Goal: Transaction & Acquisition: Download file/media

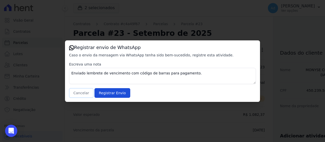
click at [82, 93] on button "Cancelar" at bounding box center [81, 93] width 24 height 10
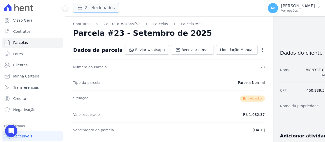
click at [96, 8] on button "2 selecionados" at bounding box center [96, 8] width 46 height 10
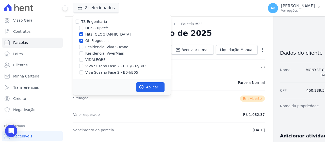
click at [99, 41] on label "Oh Freguesia" at bounding box center [96, 40] width 23 height 5
click at [83, 41] on input "Oh Freguesia" at bounding box center [81, 41] width 4 height 4
checkbox input "false"
click at [100, 35] on label "Hits [GEOGRAPHIC_DATA]" at bounding box center [107, 34] width 45 height 5
click at [83, 35] on input "Hits [GEOGRAPHIC_DATA]" at bounding box center [81, 34] width 4 height 4
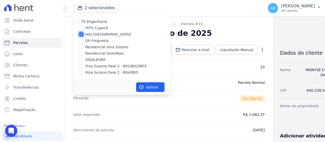
checkbox input "false"
click at [93, 39] on label "Oh Freguesia" at bounding box center [96, 40] width 23 height 5
click at [83, 39] on input "Oh Freguesia" at bounding box center [81, 41] width 4 height 4
checkbox input "true"
click at [151, 88] on button "Aplicar" at bounding box center [150, 87] width 28 height 10
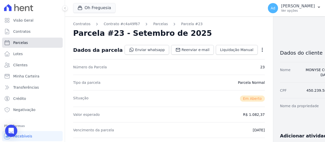
click at [32, 44] on link "Parcelas" at bounding box center [32, 43] width 61 height 10
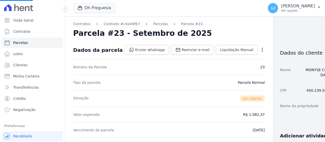
select select
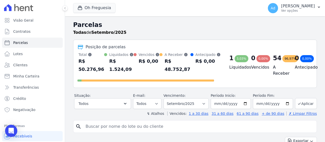
click at [130, 125] on input "search" at bounding box center [199, 126] width 232 height 10
type input "102"
select select
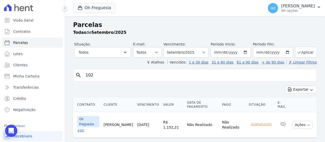
scroll to position [2, 0]
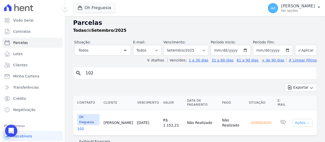
click at [293, 119] on button "Ações" at bounding box center [303, 123] width 20 height 8
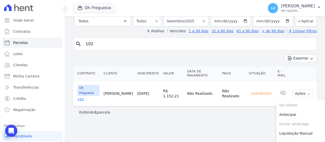
click at [233, 82] on td "Não Realizado" at bounding box center [233, 94] width 27 height 26
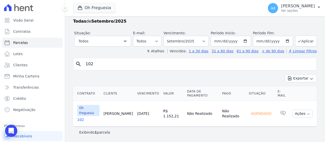
scroll to position [2, 0]
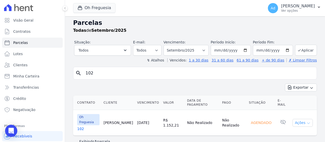
click at [295, 119] on button "Ações" at bounding box center [303, 123] width 20 height 8
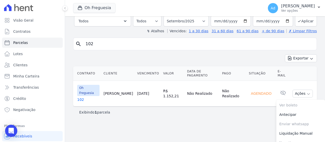
scroll to position [6, 0]
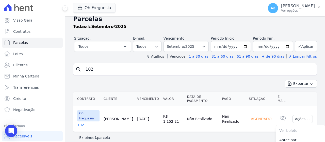
click at [80, 122] on link "102" at bounding box center [88, 124] width 22 height 5
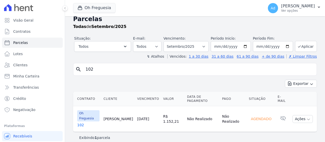
scroll to position [2, 0]
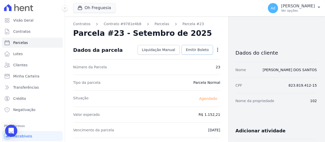
click at [197, 47] on link "Emitir Boleto" at bounding box center [198, 50] width 32 height 10
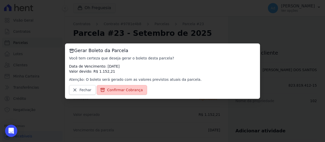
click at [126, 90] on span "Confirmar Cobrança" at bounding box center [125, 89] width 36 height 5
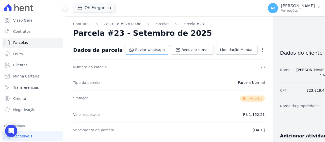
click at [146, 52] on link "Enviar whatsapp" at bounding box center [147, 50] width 44 height 10
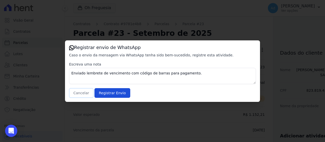
click at [79, 95] on button "Cancelar" at bounding box center [81, 93] width 24 height 10
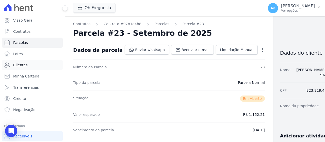
click at [22, 67] on span "Clientes" at bounding box center [20, 65] width 14 height 5
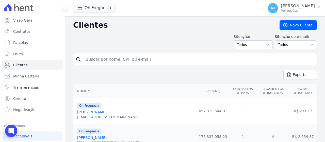
click at [113, 61] on input "search" at bounding box center [199, 59] width 232 height 10
type input "aline"
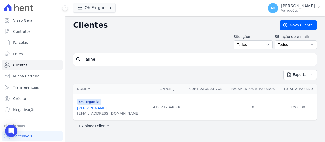
click at [101, 108] on link "[PERSON_NAME]" at bounding box center [91, 108] width 29 height 4
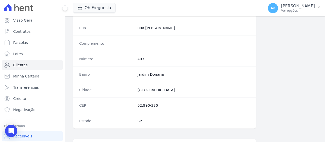
scroll to position [337, 0]
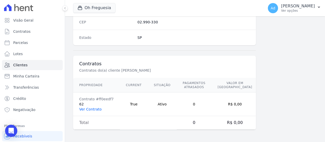
click at [85, 111] on link "Ver Contrato" at bounding box center [90, 109] width 22 height 4
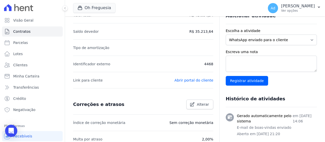
scroll to position [25, 0]
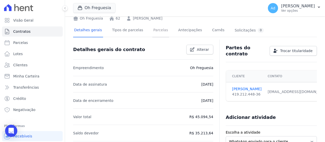
click at [152, 28] on link "Parcelas" at bounding box center [160, 30] width 17 height 13
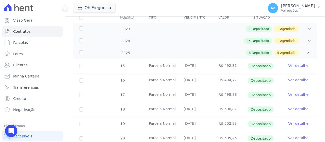
scroll to position [152, 0]
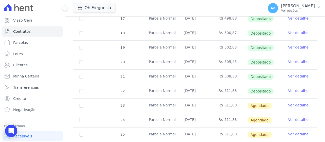
click at [295, 106] on link "Ver detalhe" at bounding box center [298, 105] width 20 height 5
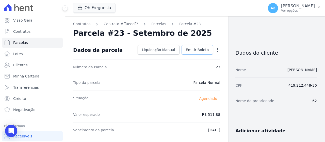
click at [190, 52] on span "Emitir Boleto" at bounding box center [197, 49] width 23 height 5
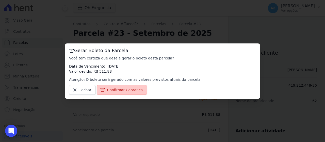
click at [119, 90] on span "Confirmar Cobrança" at bounding box center [125, 89] width 36 height 5
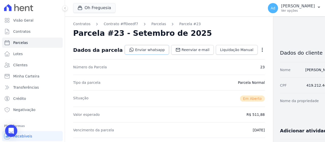
click at [136, 52] on link "Enviar whatsapp" at bounding box center [147, 50] width 44 height 10
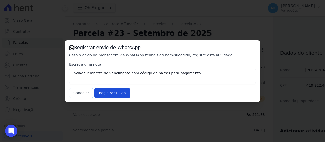
drag, startPoint x: 90, startPoint y: 94, endPoint x: 85, endPoint y: 94, distance: 5.1
click at [90, 94] on button "Cancelar" at bounding box center [81, 93] width 24 height 10
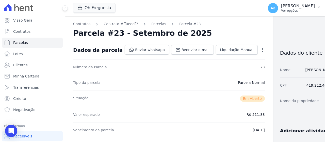
click at [303, 8] on p "[PERSON_NAME]" at bounding box center [298, 6] width 34 height 5
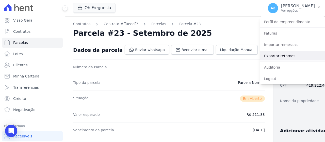
click at [281, 58] on link "Exportar retornos" at bounding box center [292, 55] width 65 height 9
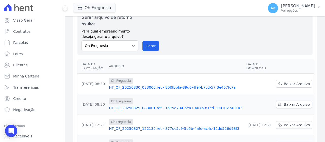
scroll to position [76, 0]
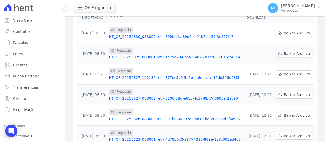
click at [284, 54] on span "Baixar Arquivo" at bounding box center [297, 53] width 26 height 5
click at [283, 22] on th at bounding box center [294, 15] width 40 height 14
click at [284, 35] on span "Baixar Arquivo" at bounding box center [297, 32] width 26 height 5
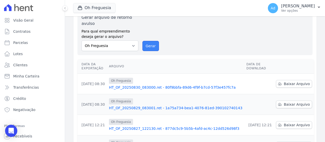
click at [147, 45] on button "Gerar" at bounding box center [151, 46] width 17 height 10
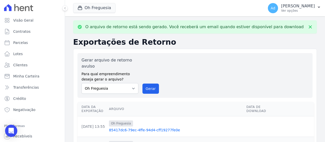
scroll to position [51, 0]
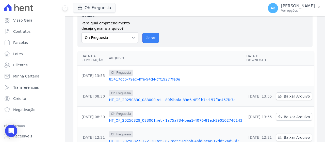
click at [149, 34] on button "Gerar" at bounding box center [151, 38] width 17 height 10
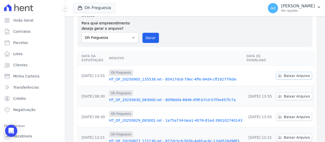
click at [284, 74] on span "Baixar Arquivo" at bounding box center [297, 75] width 26 height 5
click at [289, 40] on div "Gerar arquivo de retorno avulso Para qual empreendimento deseja gerar o arquivo…" at bounding box center [195, 24] width 227 height 37
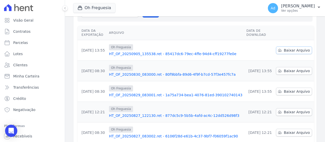
click at [281, 49] on link "Baixar Arquivo" at bounding box center [294, 51] width 36 height 8
click at [294, 29] on th at bounding box center [294, 33] width 40 height 14
click at [291, 49] on span "Baixar Arquivo" at bounding box center [297, 50] width 26 height 5
